Goal: Navigation & Orientation: Find specific page/section

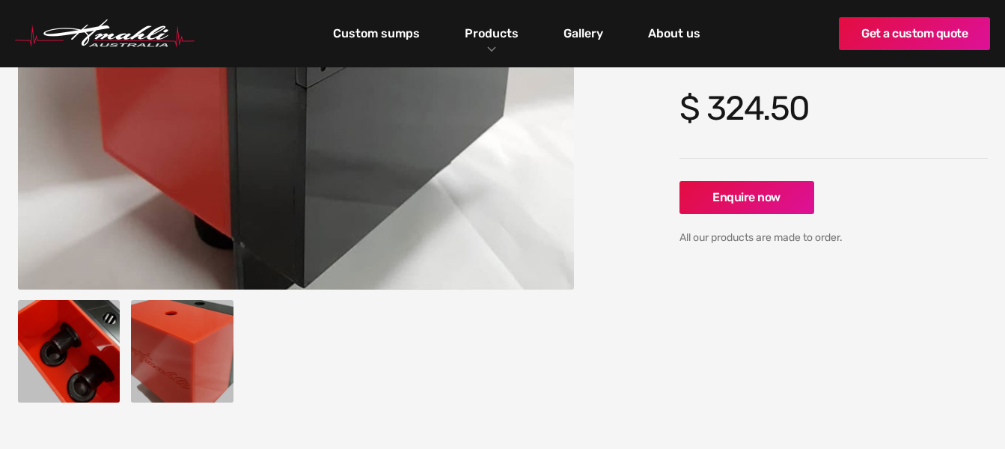
scroll to position [374, 0]
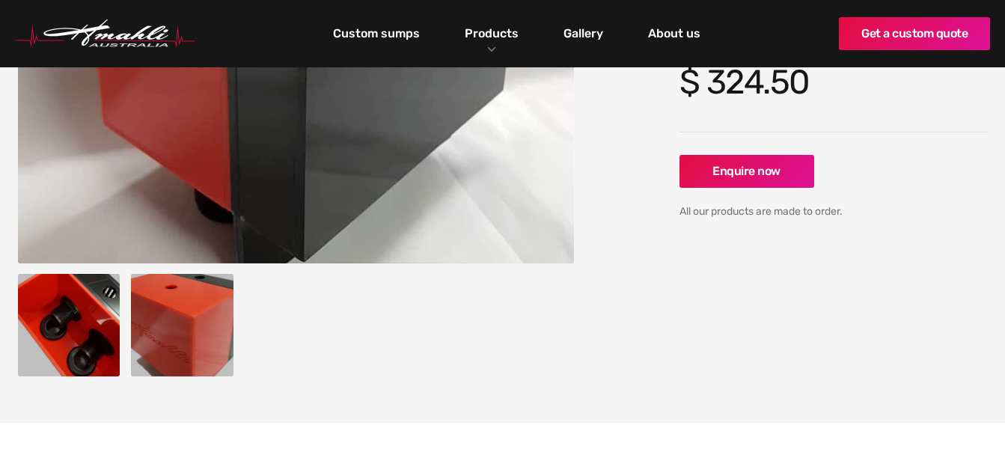
click at [64, 319] on img at bounding box center [69, 325] width 103 height 103
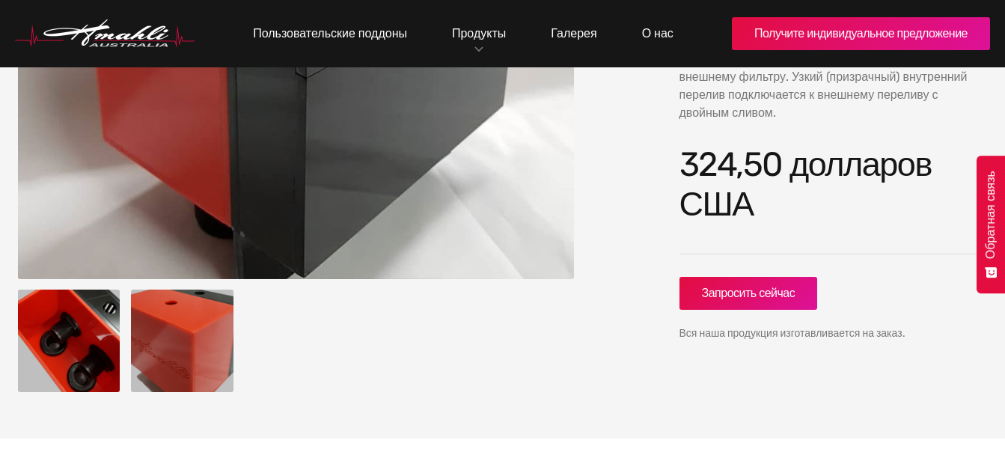
scroll to position [449, 0]
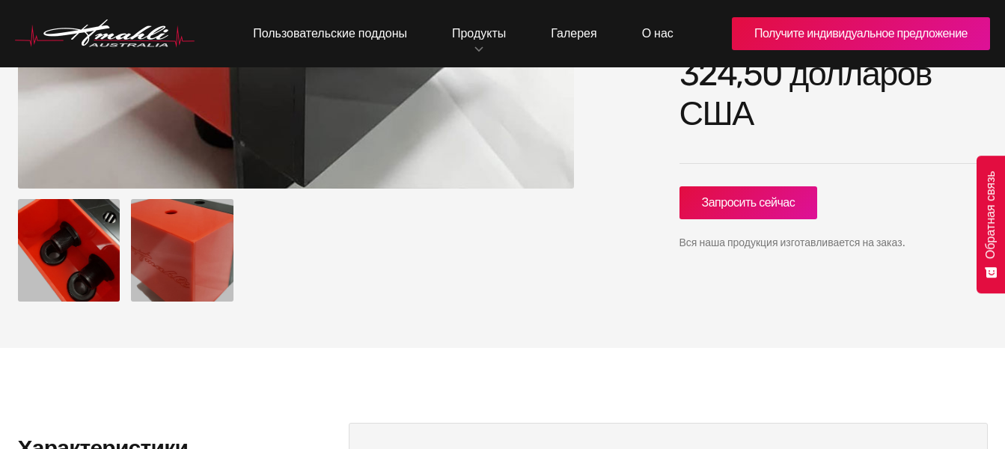
click at [62, 255] on img at bounding box center [69, 250] width 103 height 103
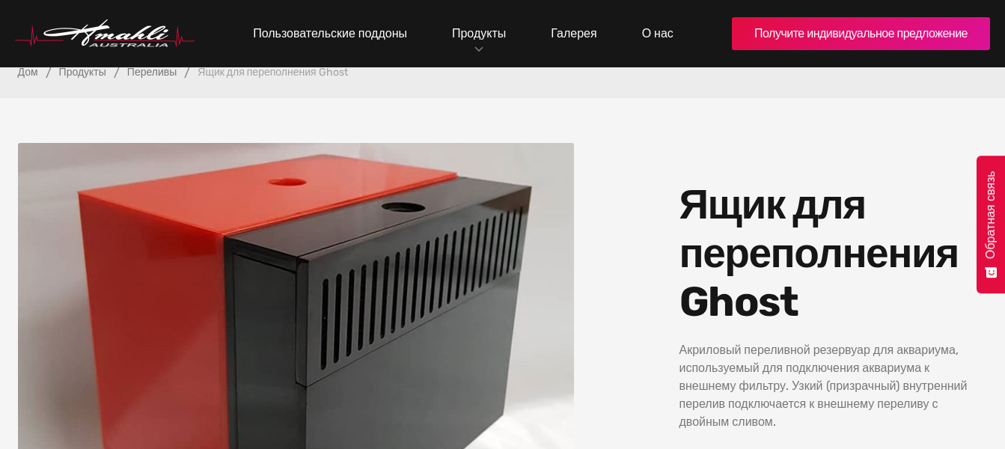
scroll to position [75, 0]
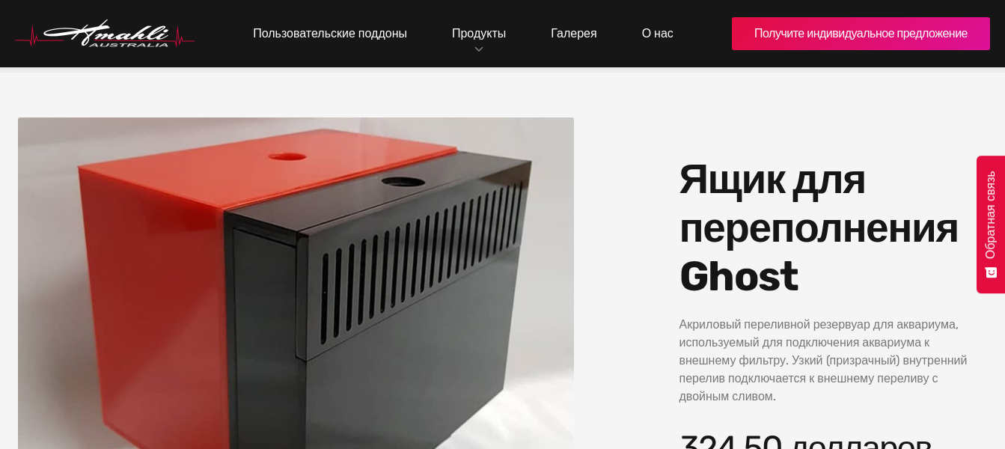
click at [421, 316] on img at bounding box center [296, 340] width 557 height 445
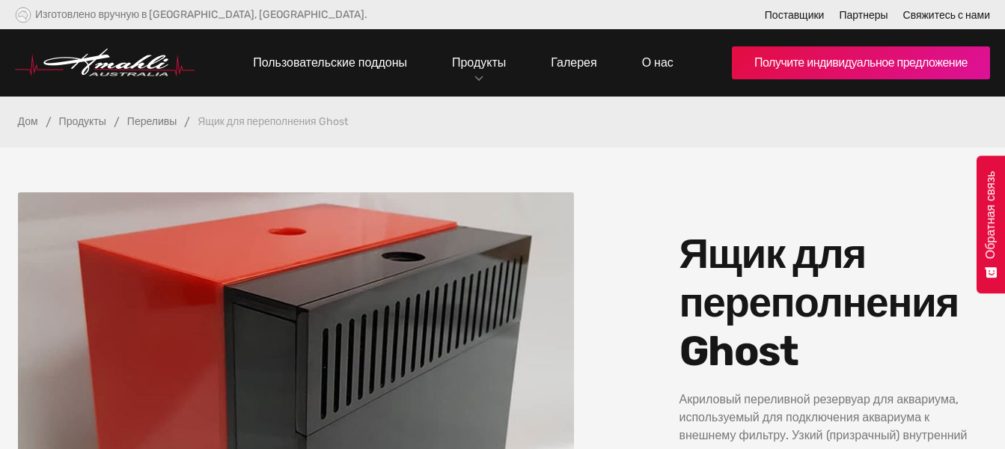
click at [457, 304] on img at bounding box center [296, 414] width 557 height 445
click at [167, 121] on font "Переливы" at bounding box center [151, 121] width 49 height 13
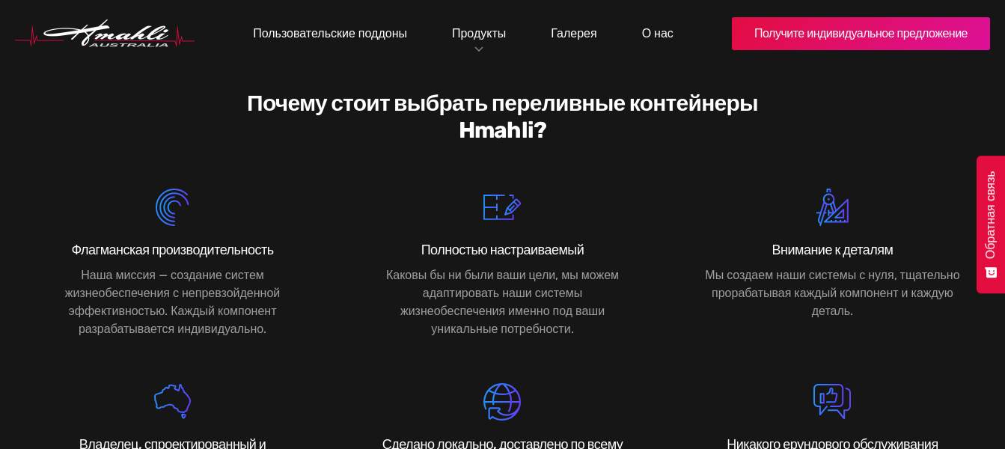
scroll to position [1797, 0]
